Goal: Information Seeking & Learning: Learn about a topic

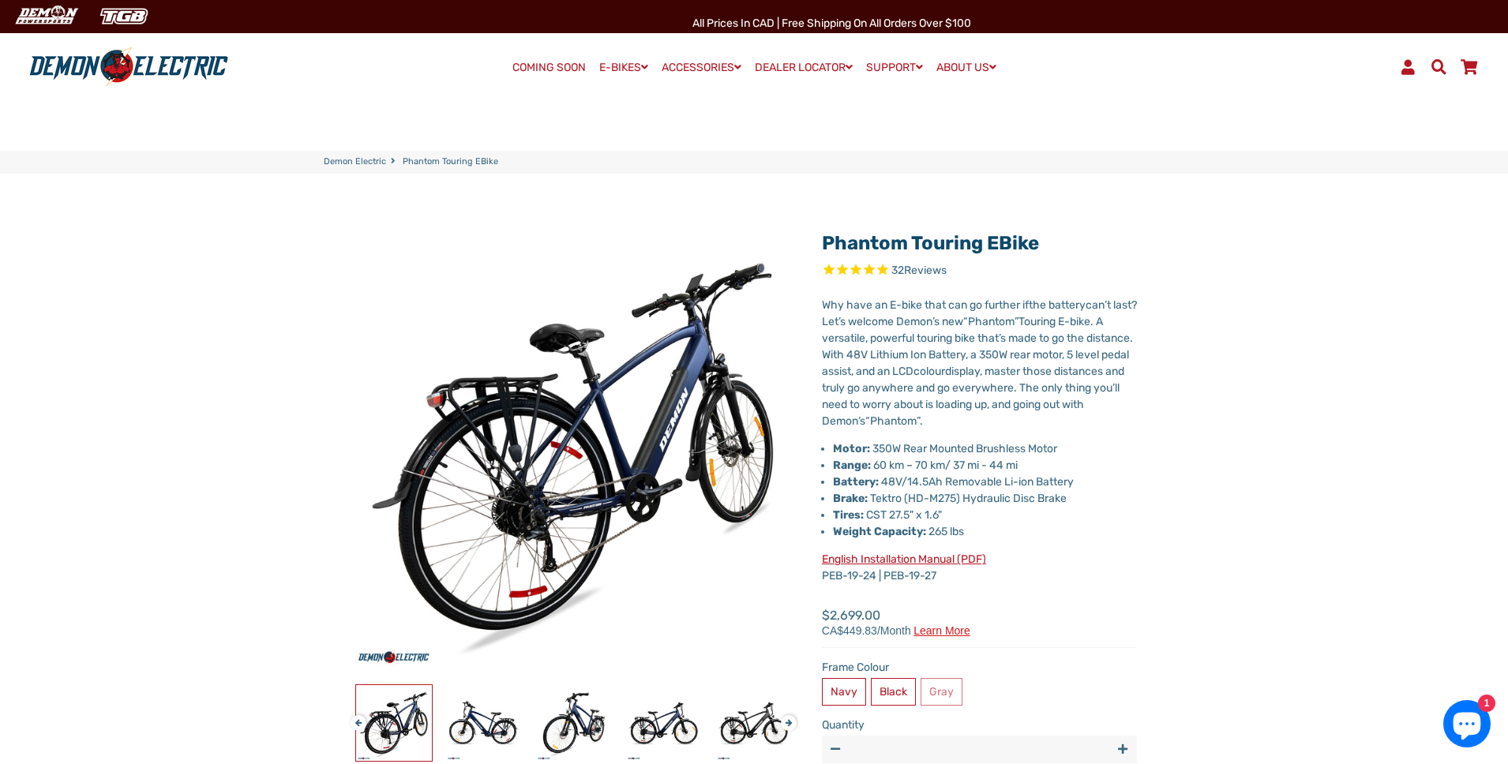
select select "******"
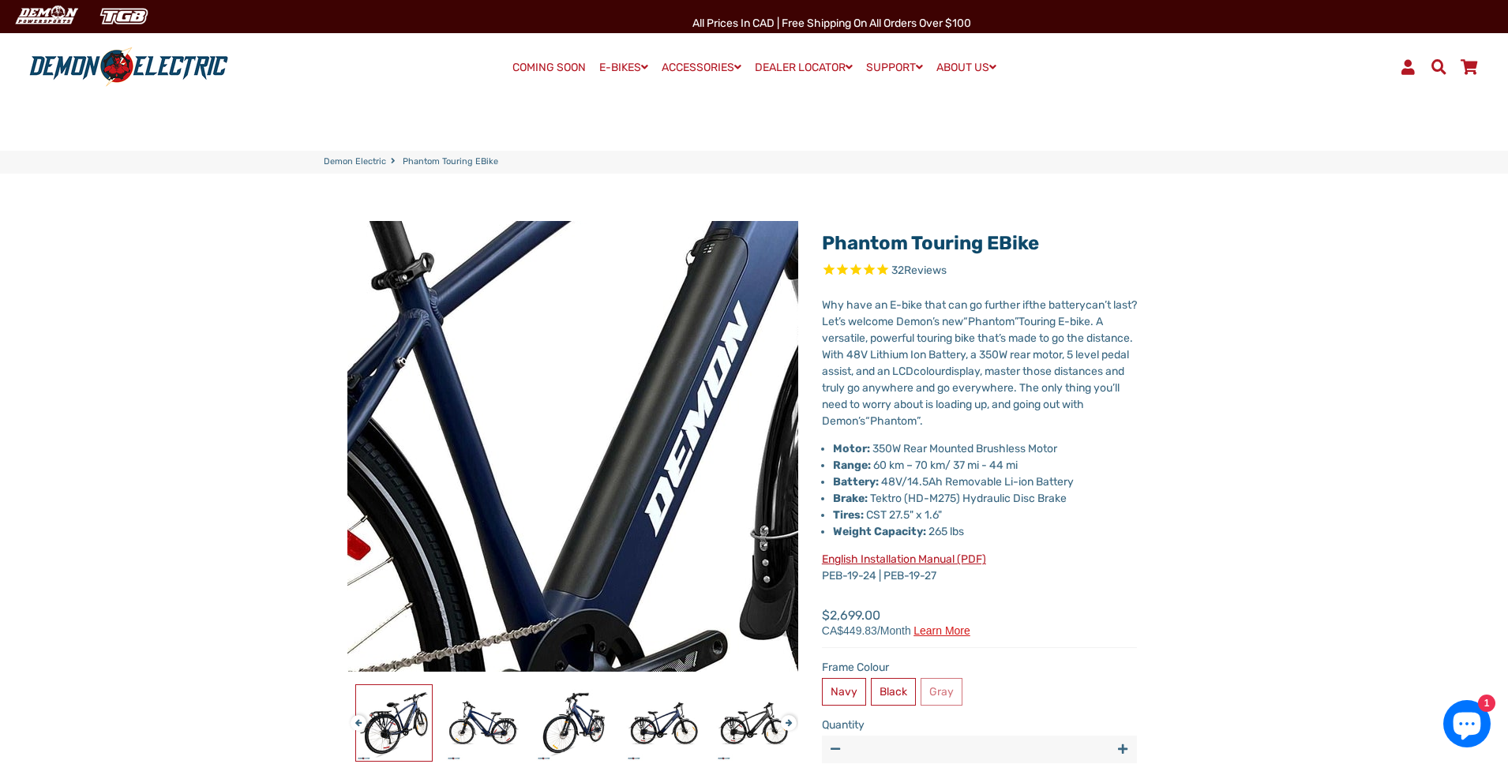
click at [665, 419] on img at bounding box center [334, 514] width 1617 height 1617
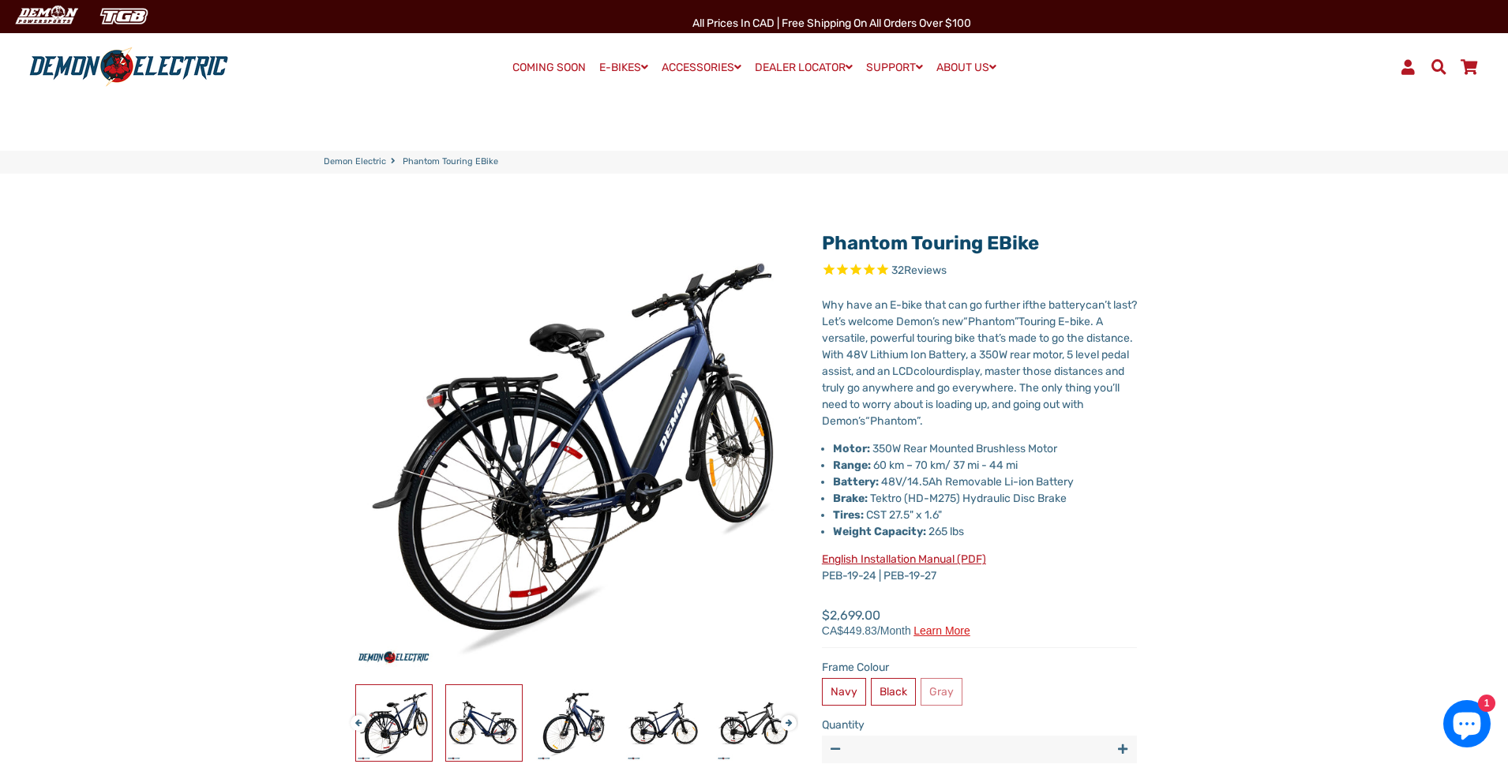
click at [467, 720] on img at bounding box center [484, 723] width 76 height 76
click at [576, 716] on img at bounding box center [574, 723] width 76 height 76
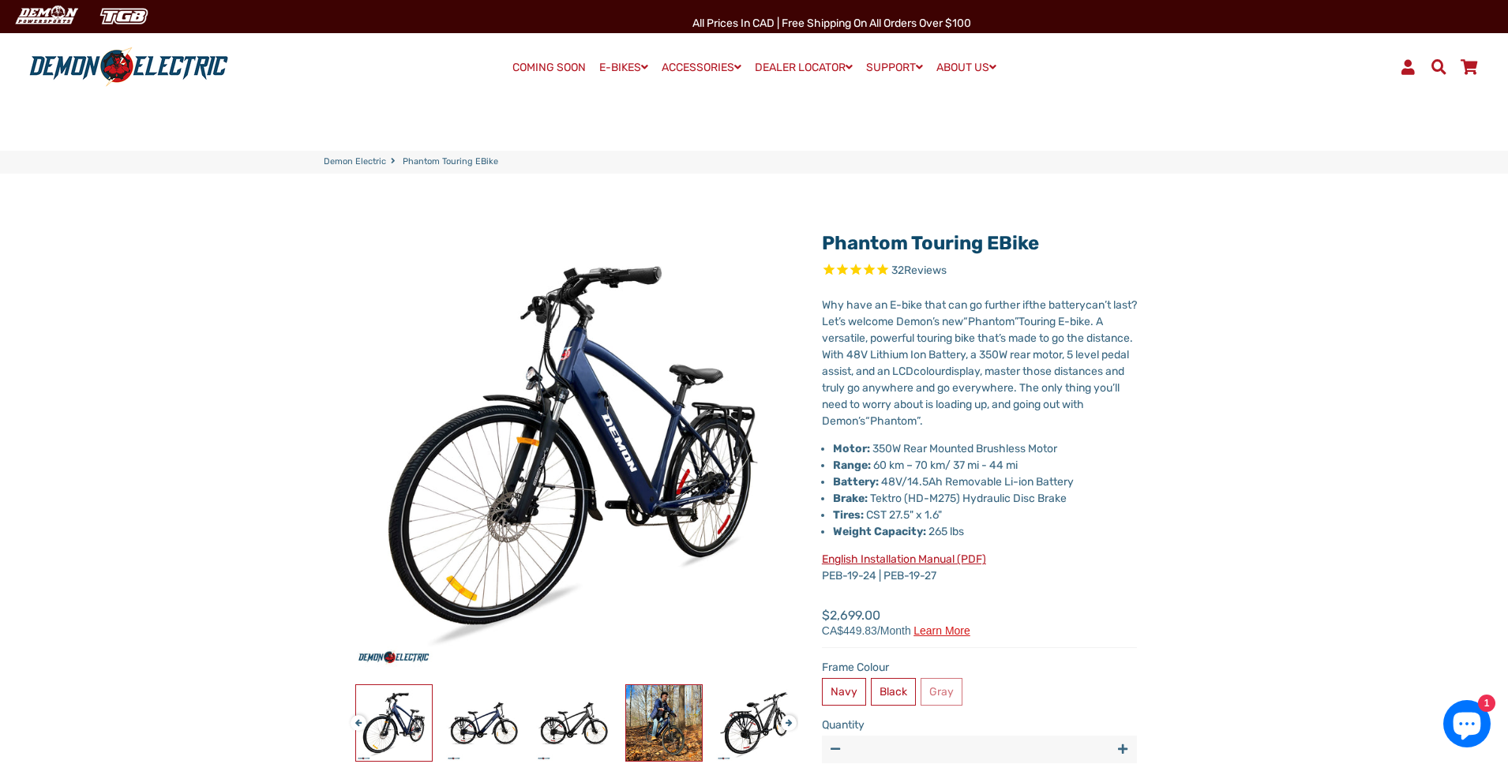
click at [655, 711] on img at bounding box center [664, 723] width 76 height 76
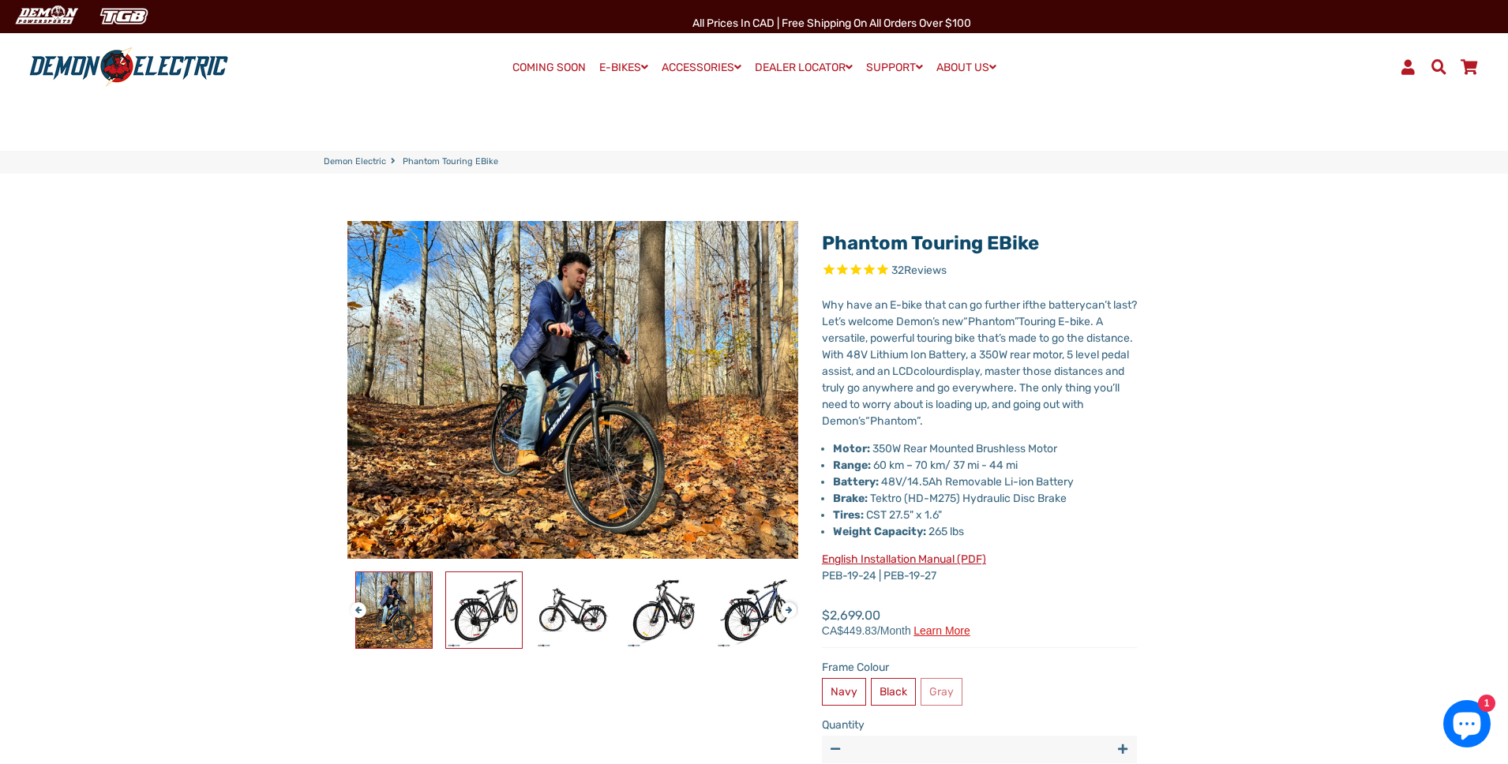
click at [467, 592] on img at bounding box center [484, 611] width 76 height 76
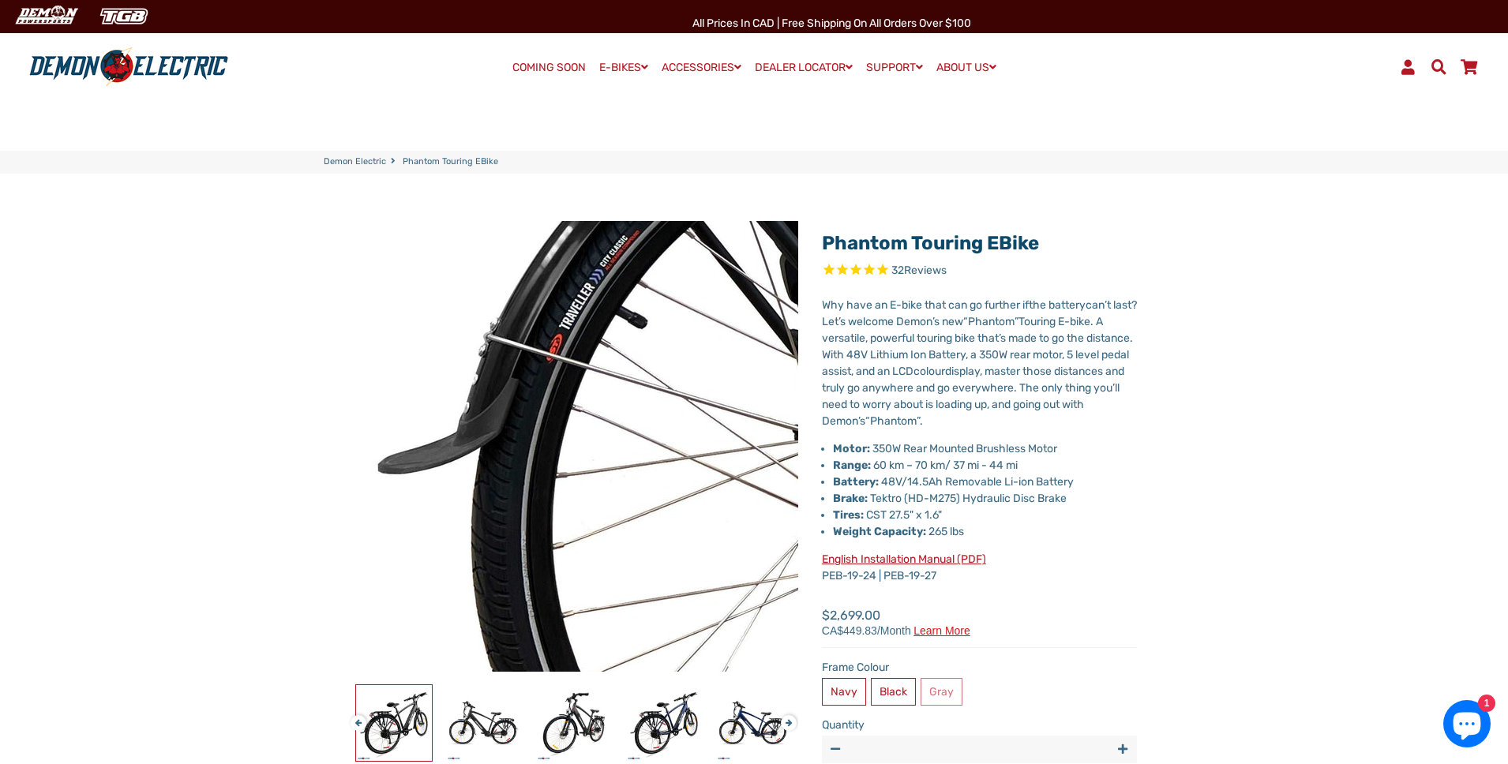
click at [370, 521] on img at bounding box center [1096, 250] width 1617 height 1617
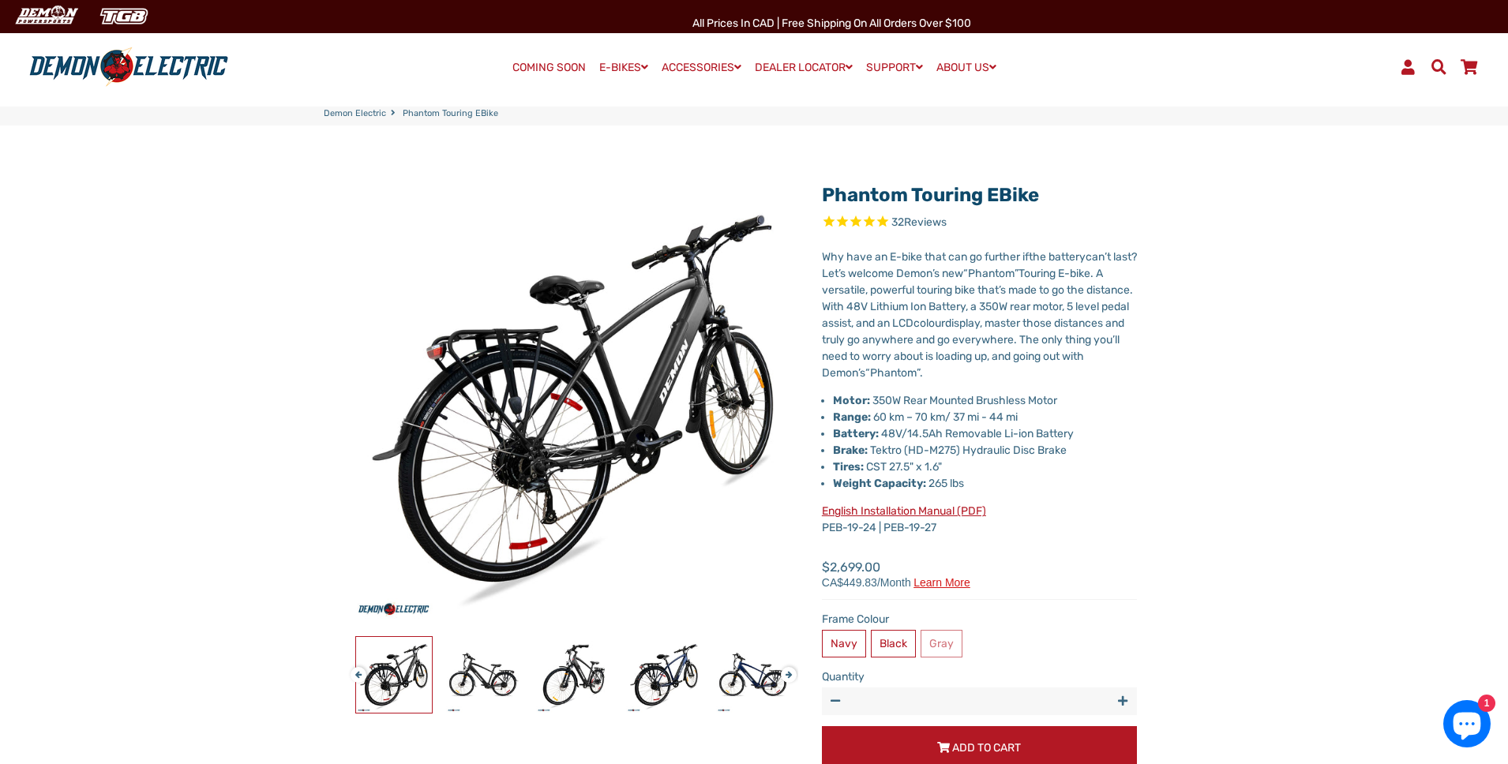
scroll to position [88, 0]
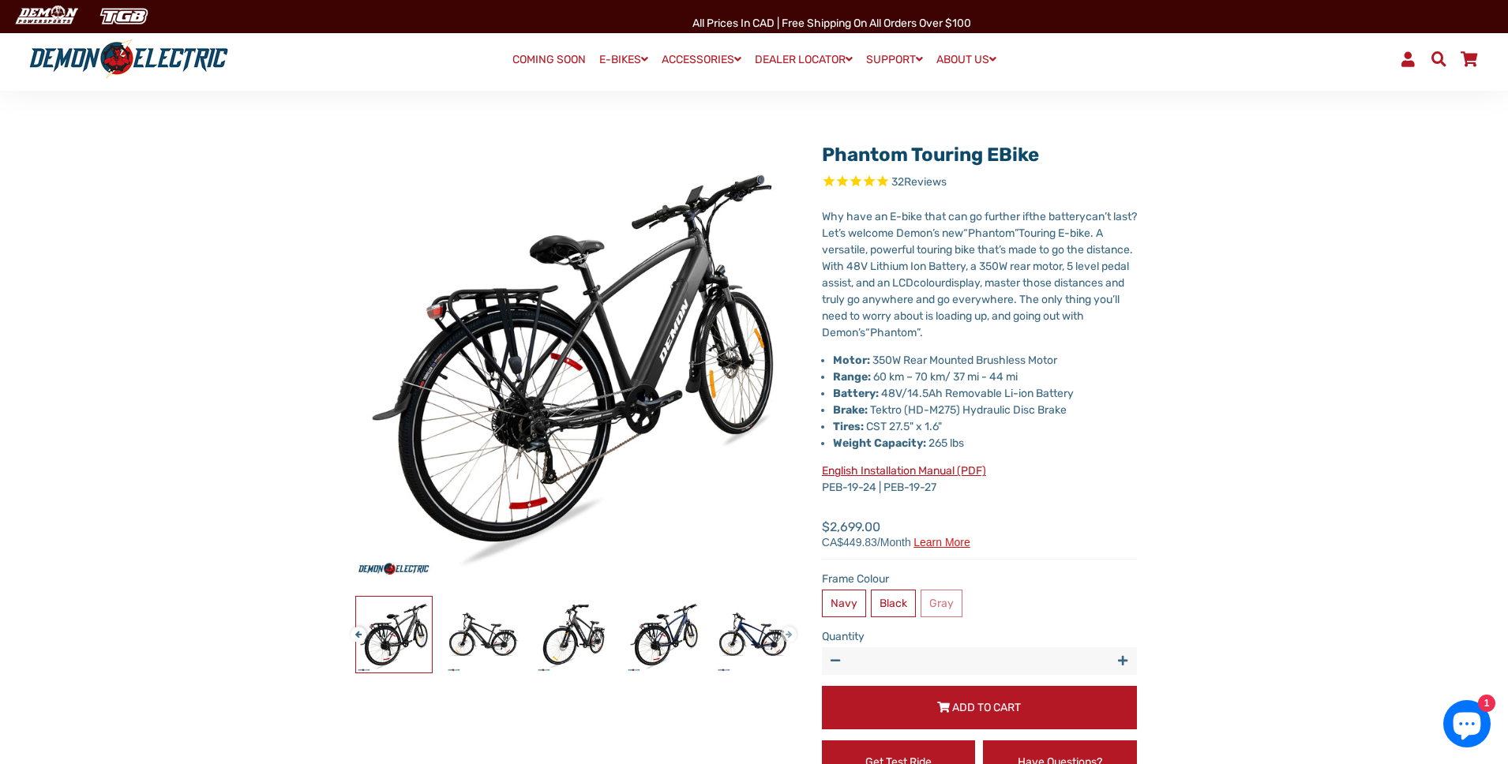
click at [790, 634] on button "Next" at bounding box center [785, 628] width 9 height 18
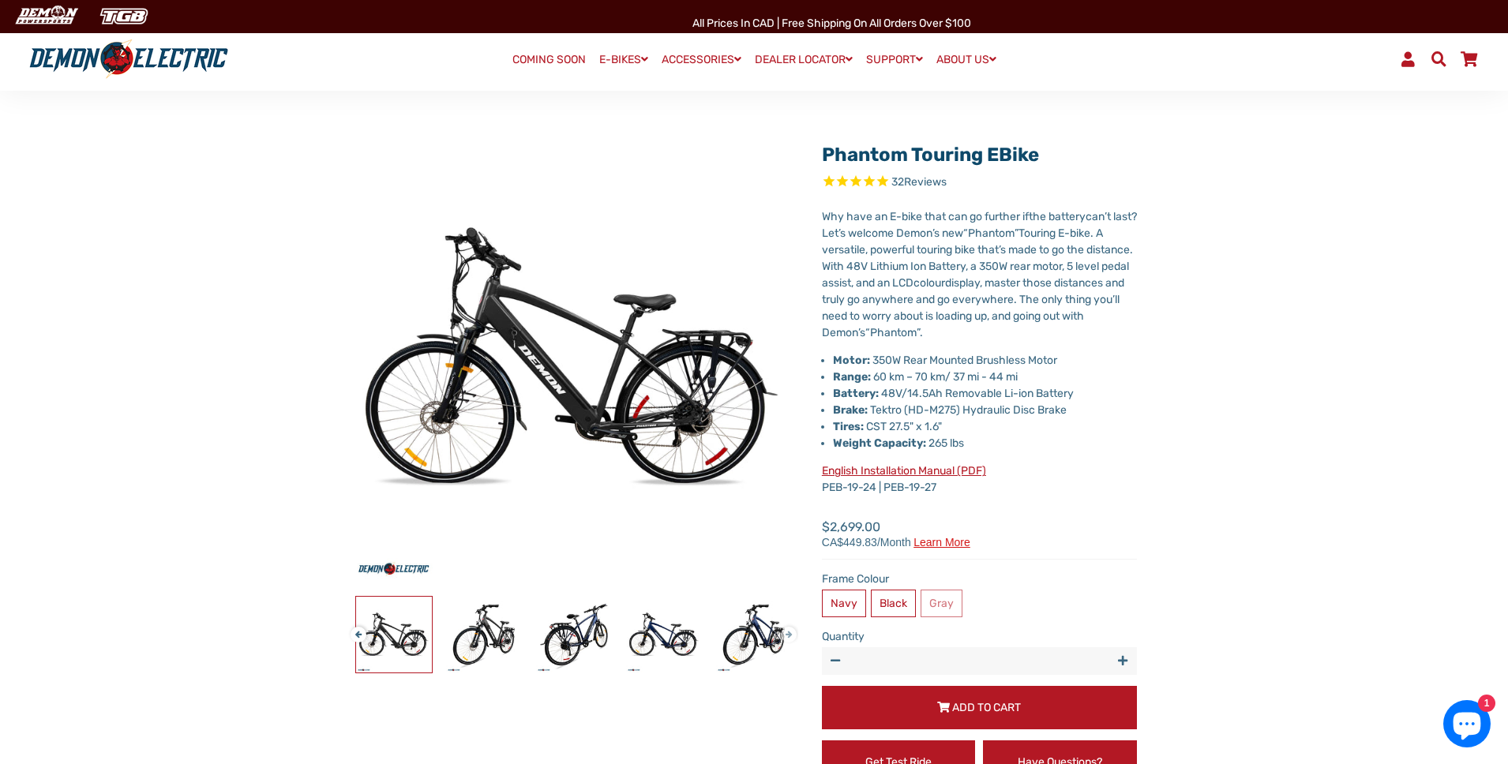
click at [790, 634] on button "Next" at bounding box center [785, 628] width 9 height 18
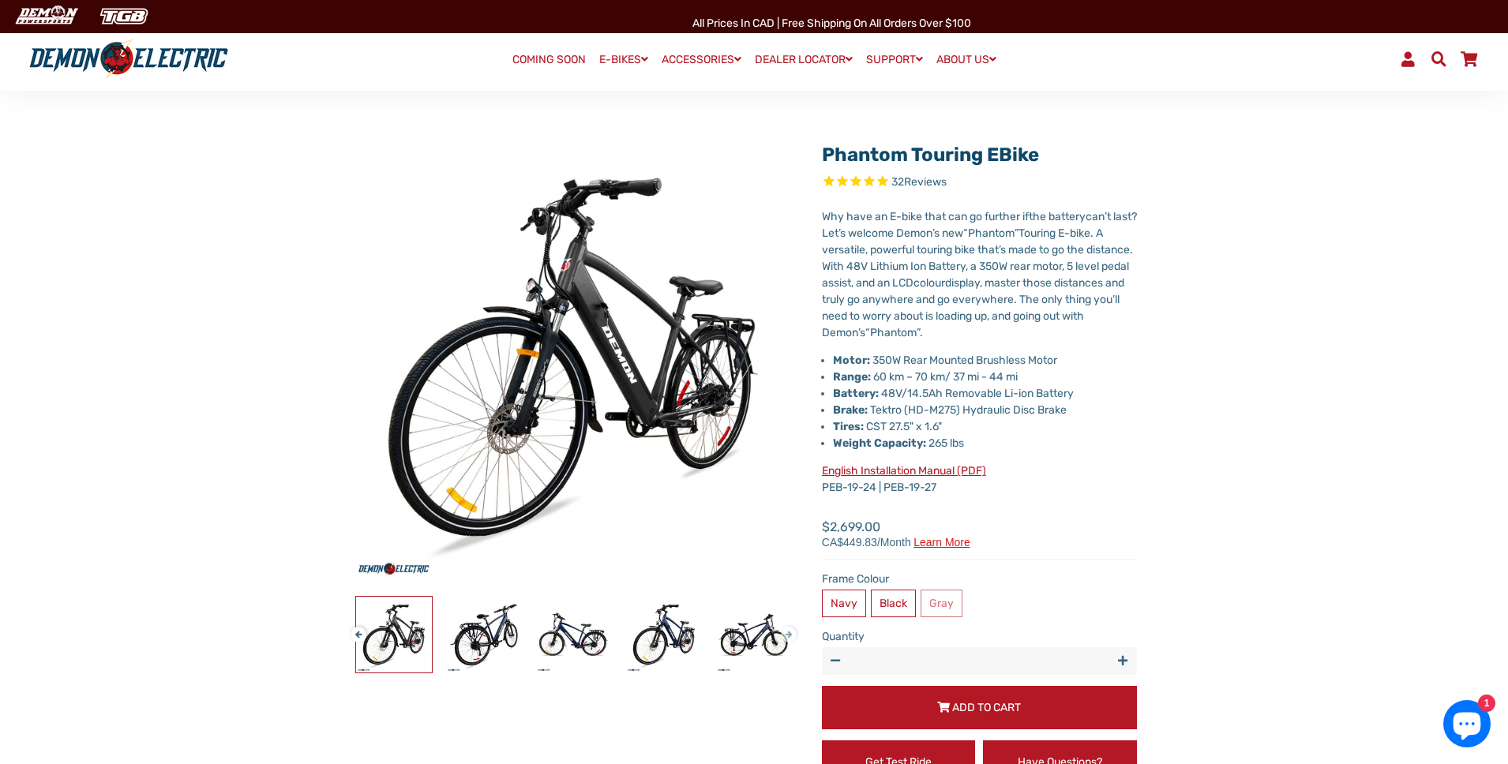
click at [790, 634] on button "Next" at bounding box center [785, 628] width 9 height 18
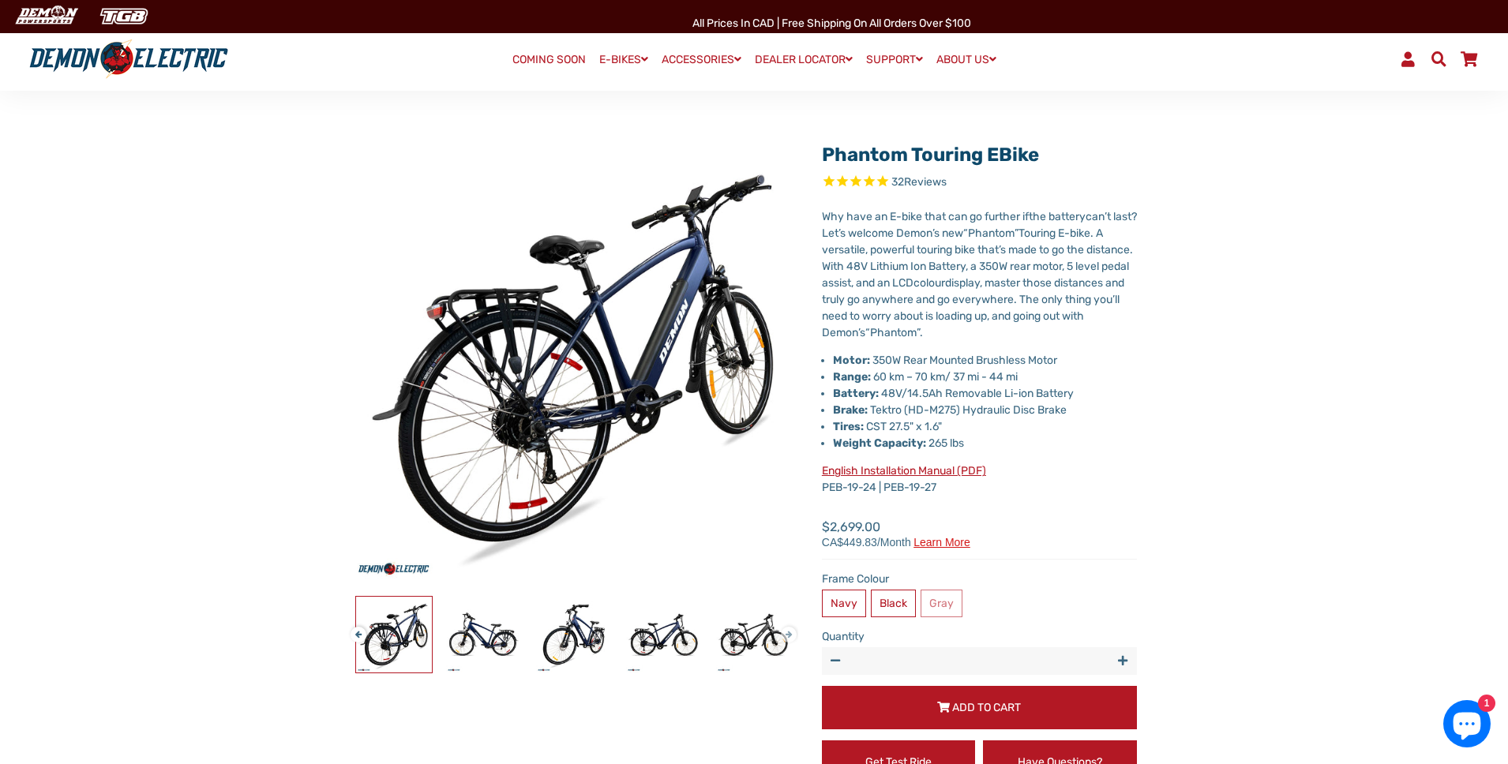
click at [790, 634] on button "Next" at bounding box center [785, 628] width 9 height 18
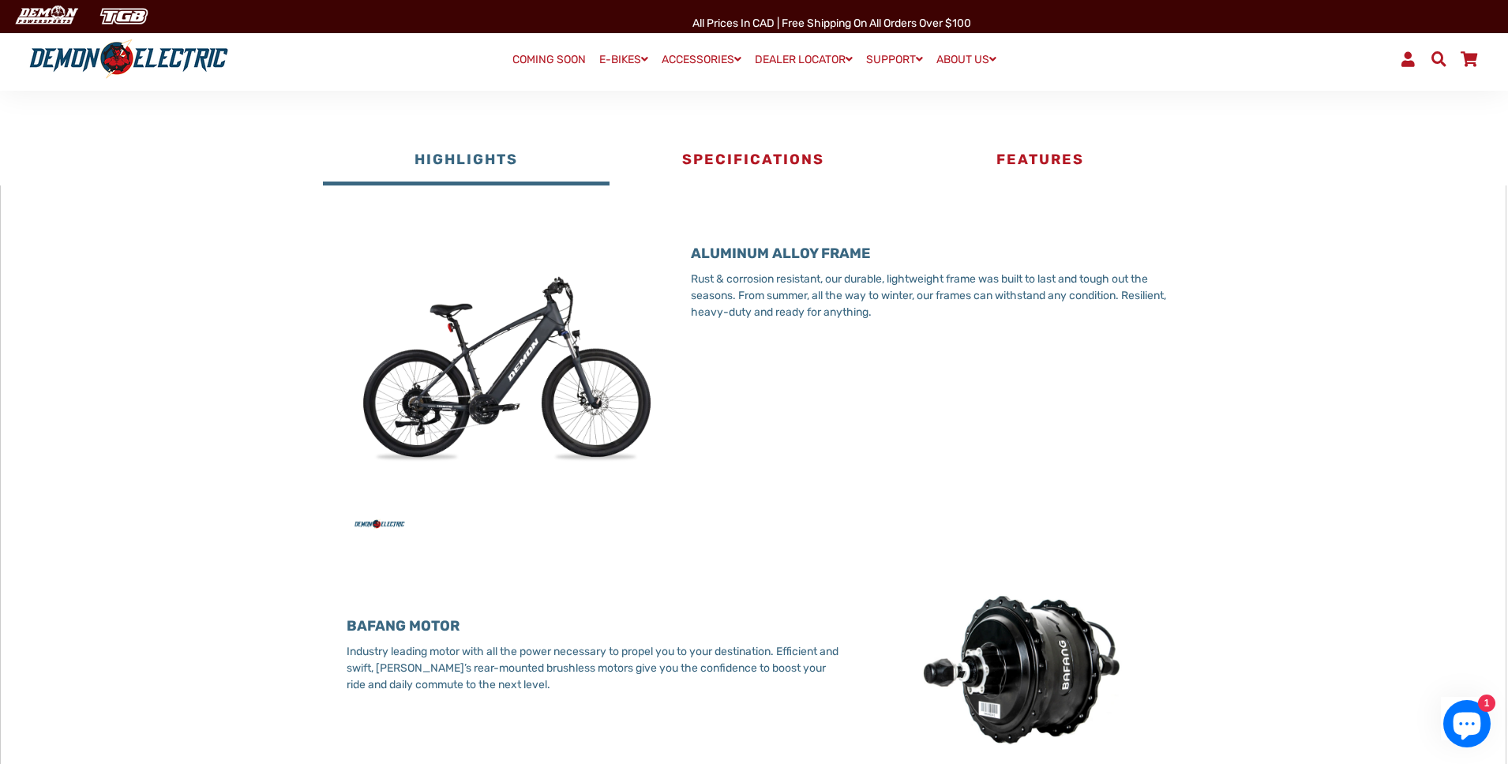
scroll to position [1087, 0]
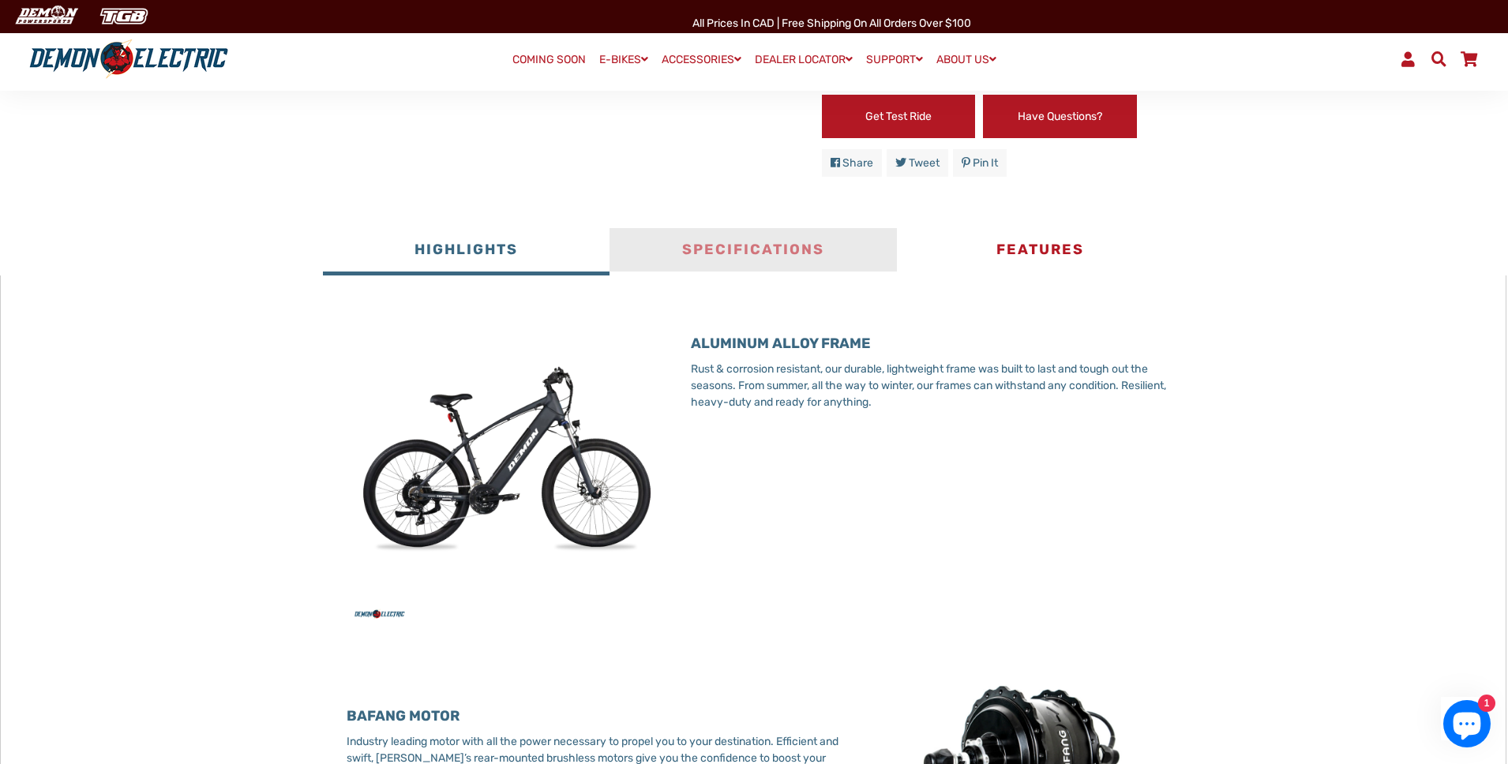
click at [744, 242] on button "Specifications" at bounding box center [753, 251] width 287 height 47
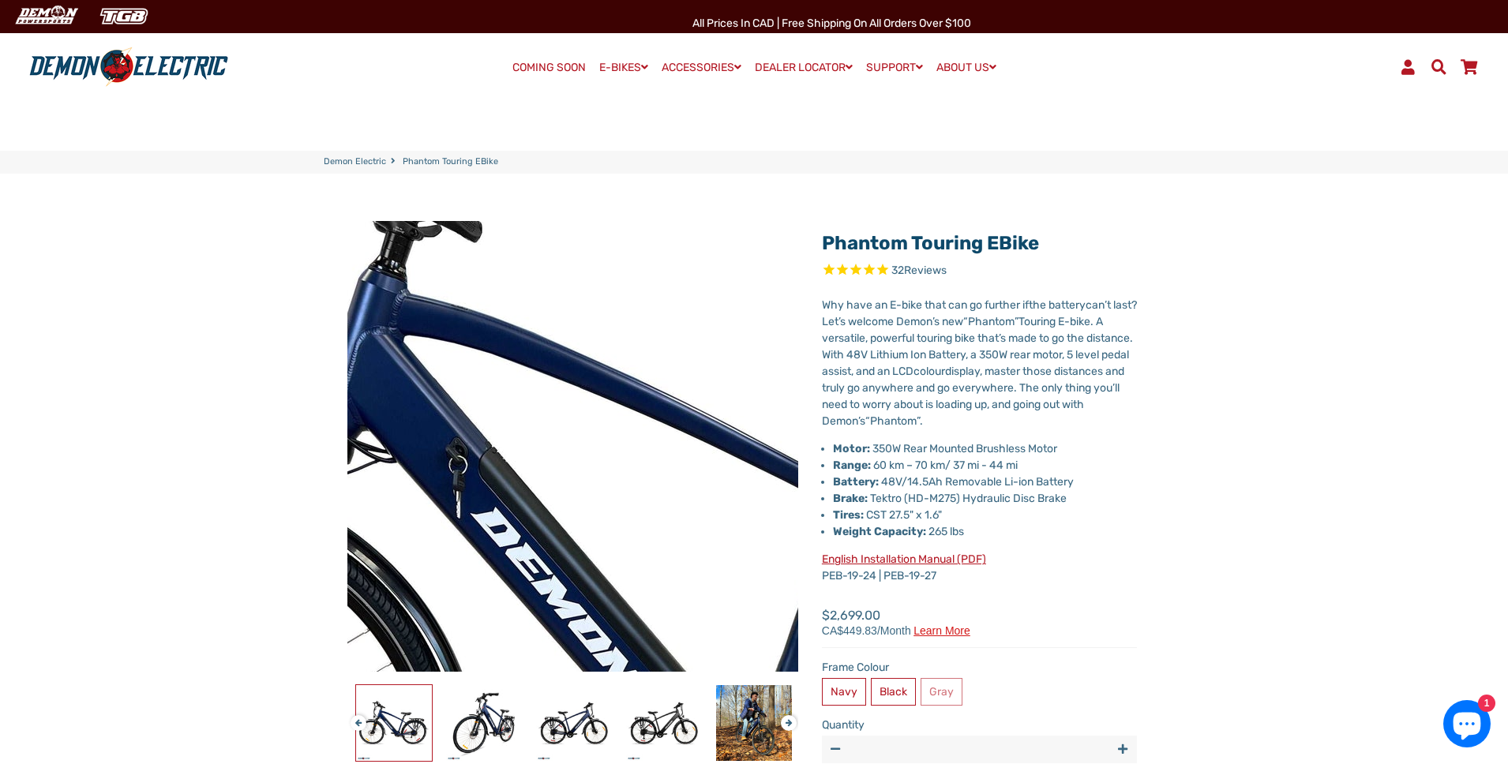
scroll to position [3, 0]
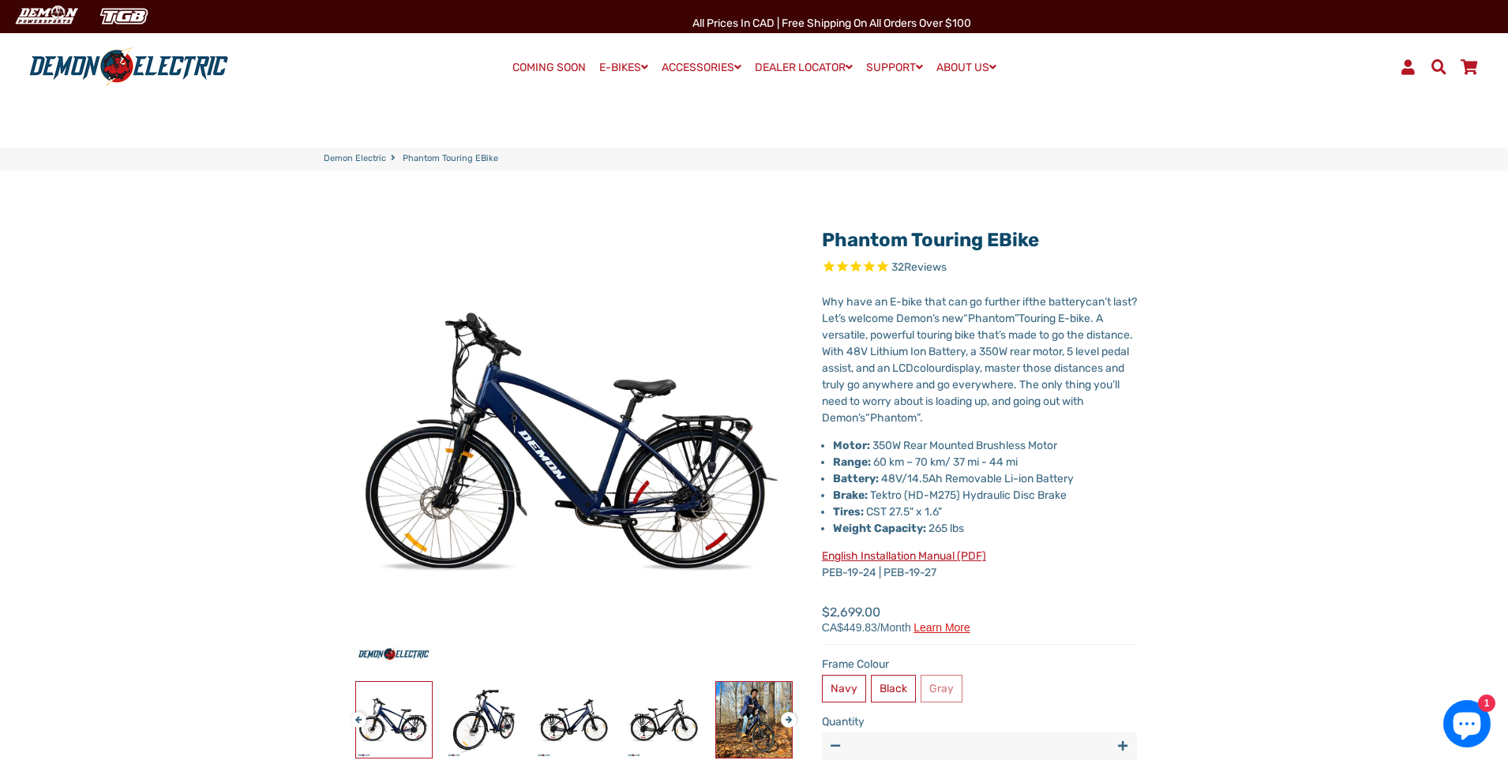
click at [742, 708] on img at bounding box center [754, 720] width 76 height 76
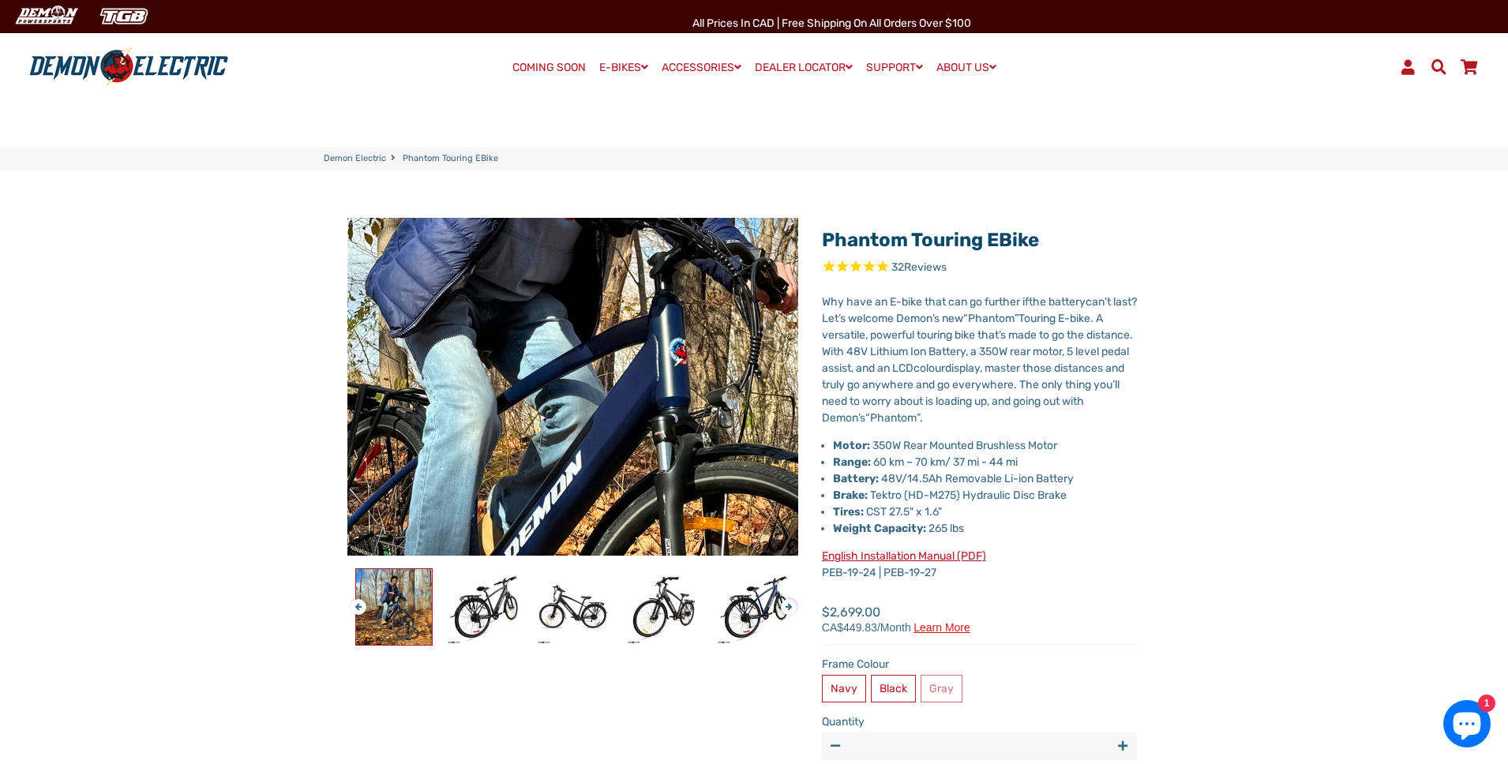
click at [566, 379] on img at bounding box center [590, 405] width 1617 height 1213
